Goal: Find specific page/section: Find specific page/section

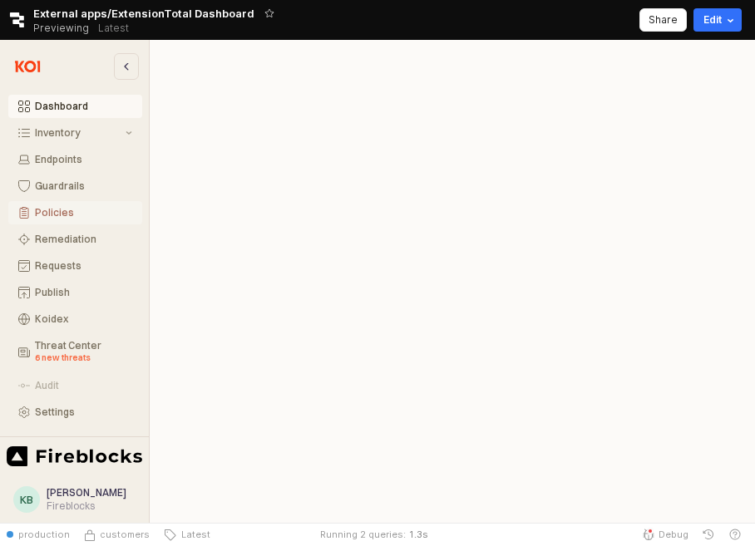
click at [72, 210] on div "Policies" at bounding box center [83, 213] width 97 height 12
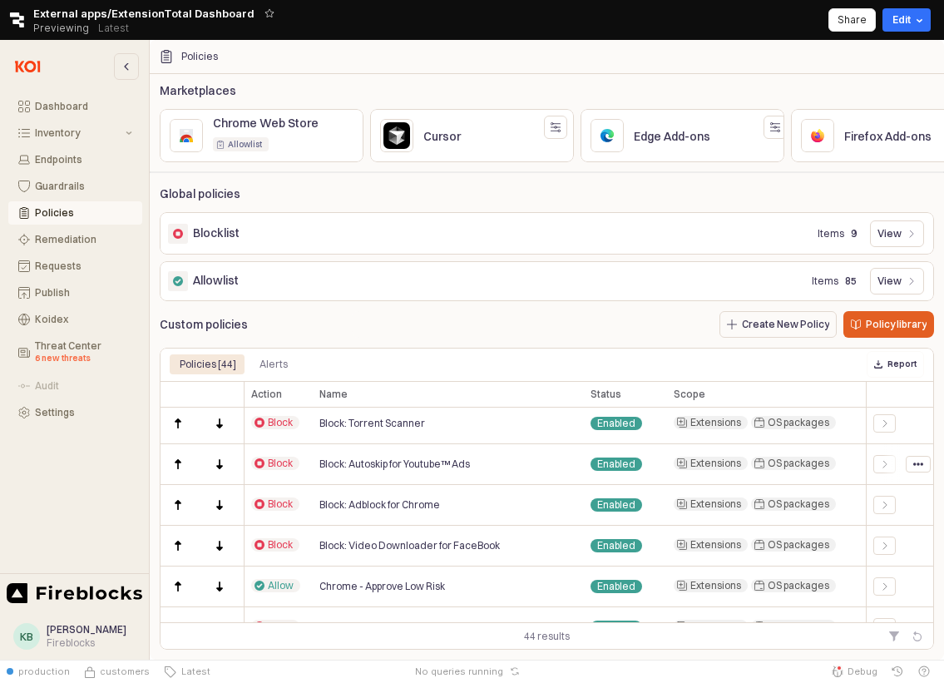
scroll to position [59, 0]
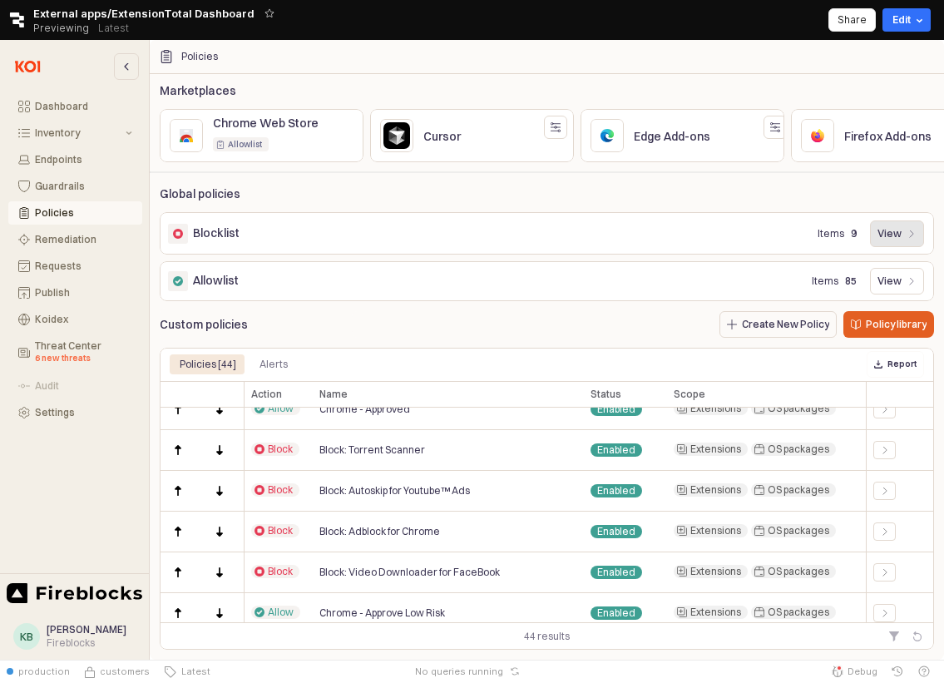
click at [754, 237] on p "View" at bounding box center [889, 233] width 24 height 13
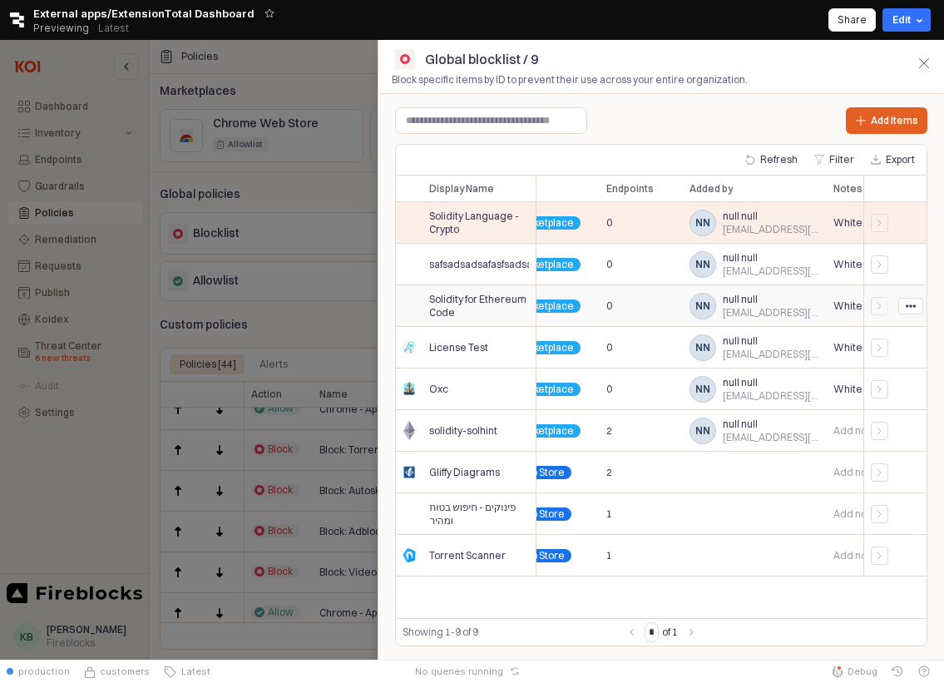
scroll to position [0, 0]
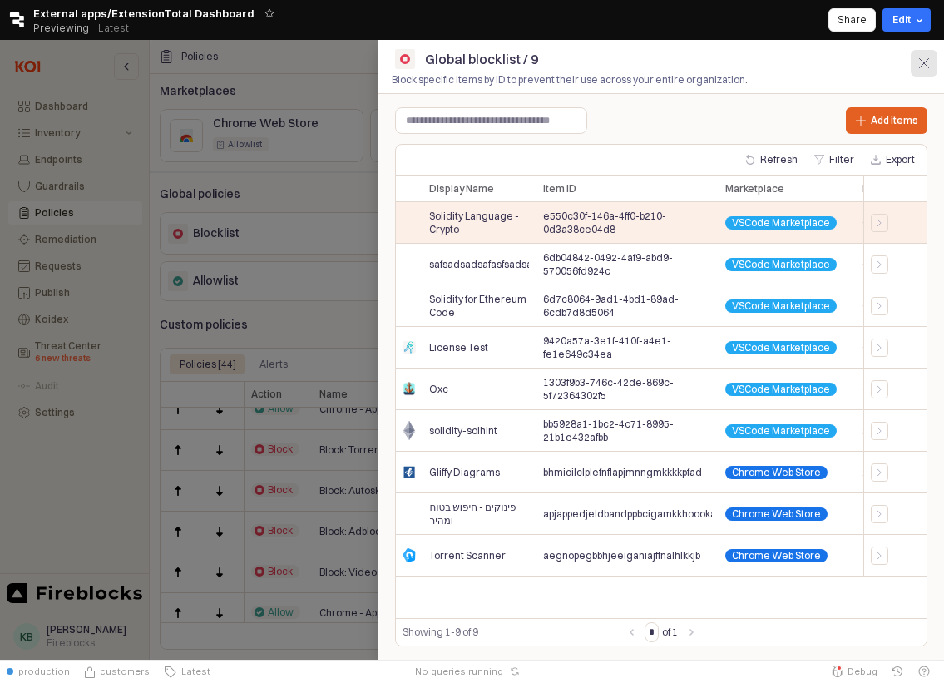
click at [754, 64] on icon "App Sidebar" at bounding box center [924, 63] width 10 height 10
